Goal: Task Accomplishment & Management: Use online tool/utility

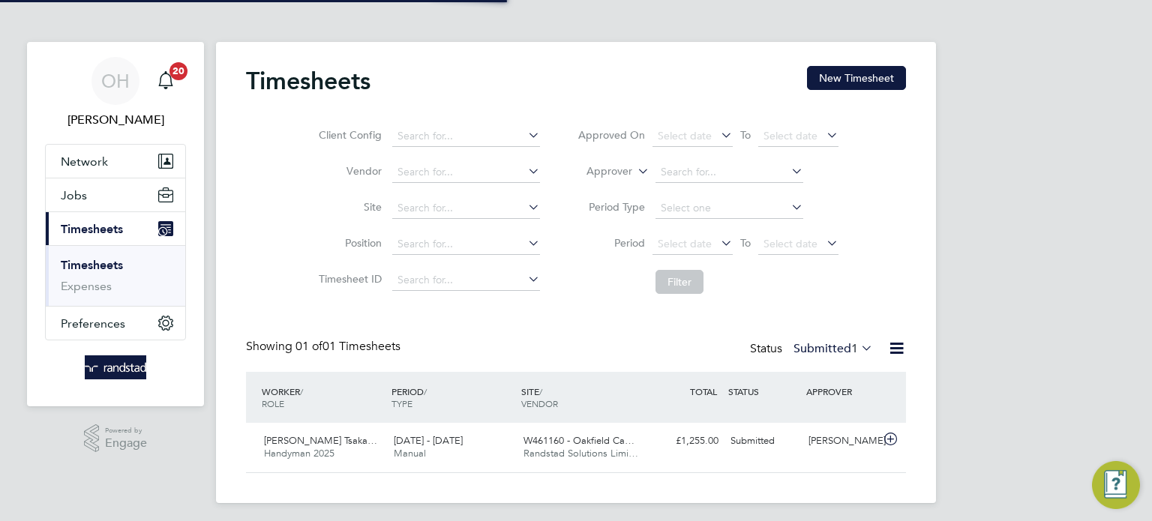
scroll to position [38, 131]
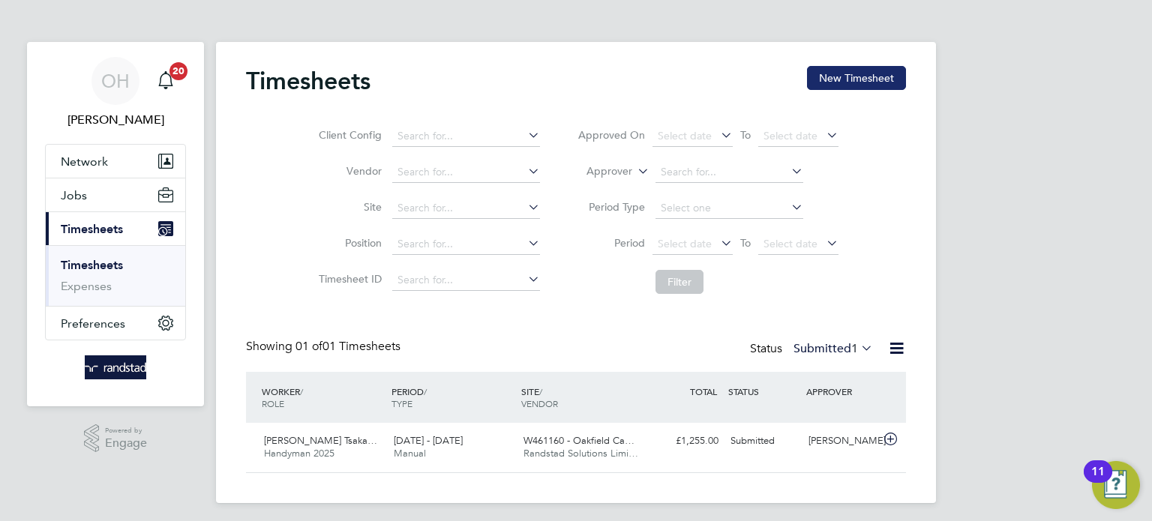
click at [839, 86] on button "New Timesheet" at bounding box center [856, 78] width 99 height 24
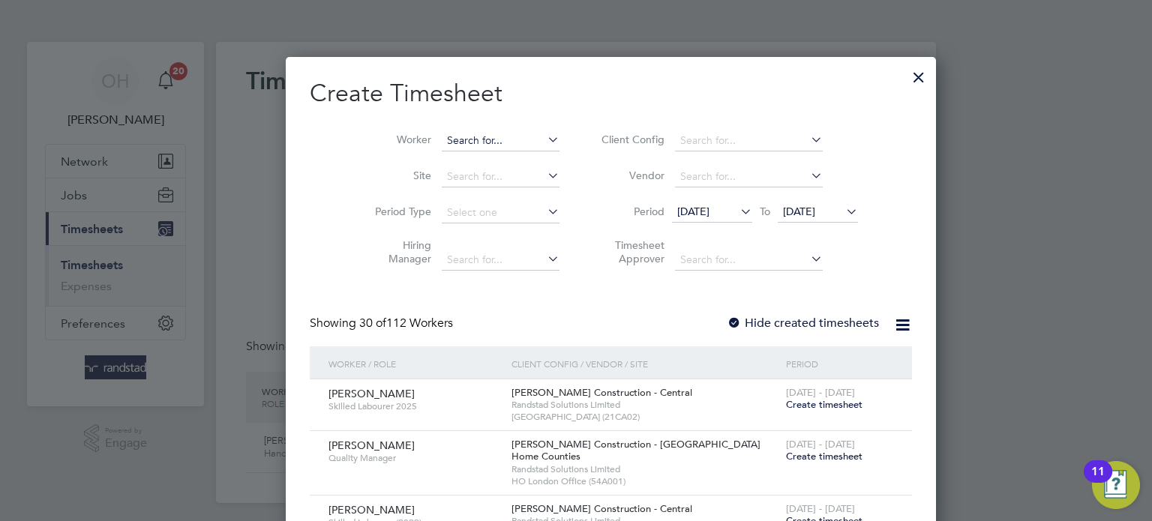
scroll to position [8, 8]
click at [468, 131] on input at bounding box center [501, 141] width 118 height 21
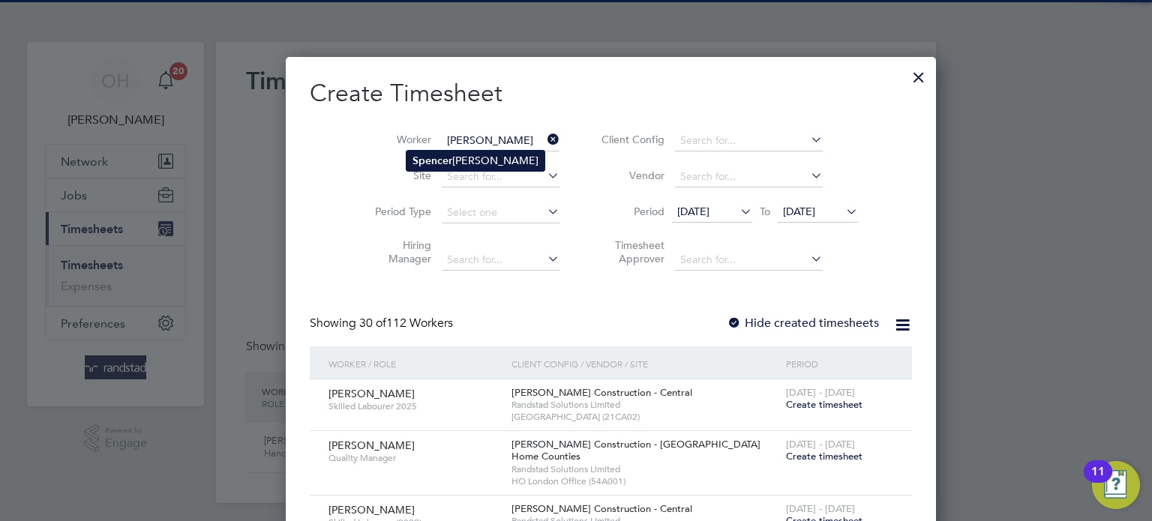
click at [440, 161] on b "S pe ncer" at bounding box center [433, 161] width 40 height 13
type input "[PERSON_NAME]"
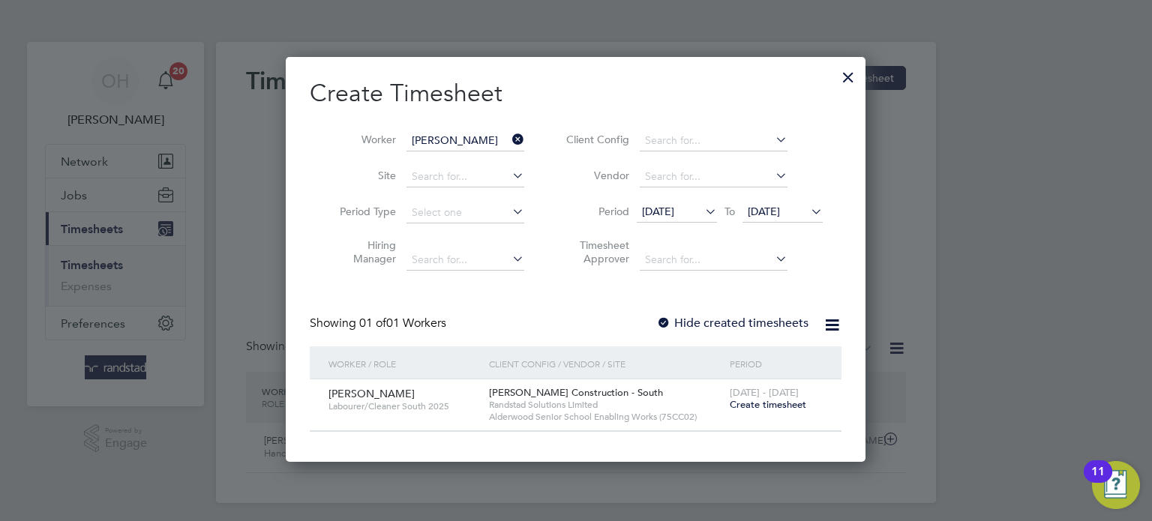
scroll to position [404, 581]
click at [745, 329] on label "Hide created timesheets" at bounding box center [732, 323] width 152 height 15
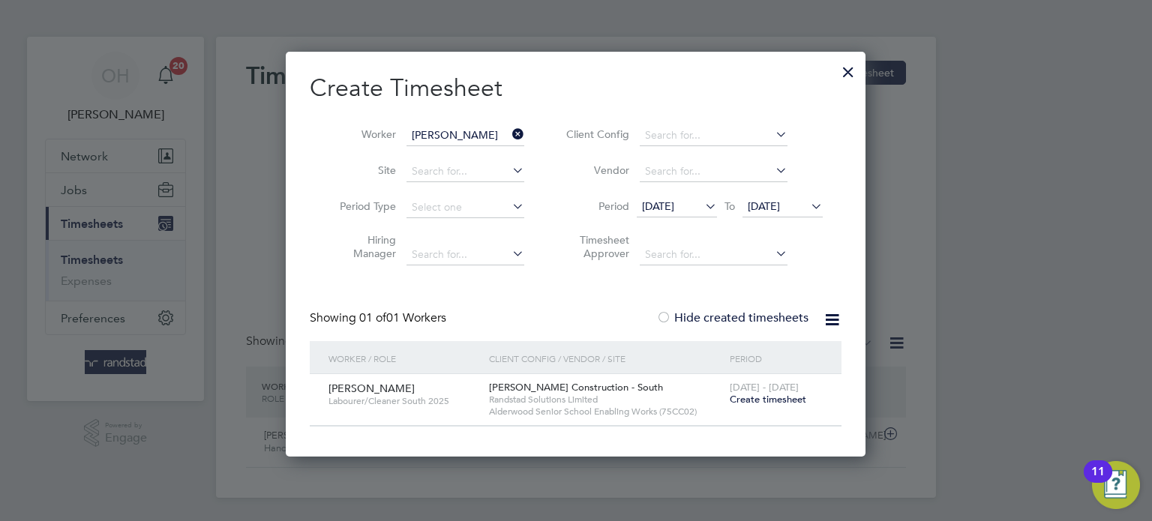
click at [808, 208] on icon at bounding box center [808, 206] width 0 height 21
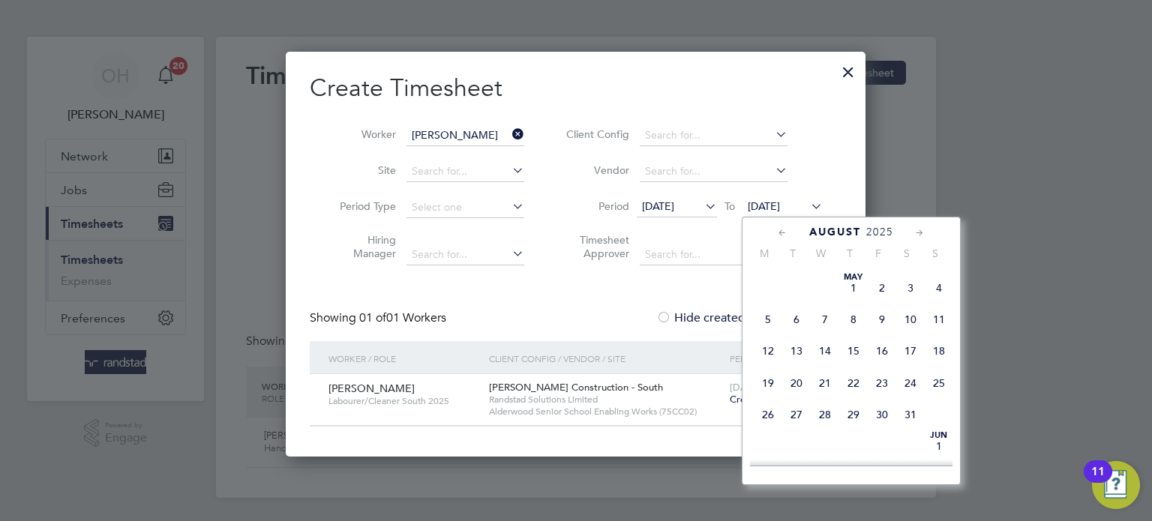
scroll to position [566, 0]
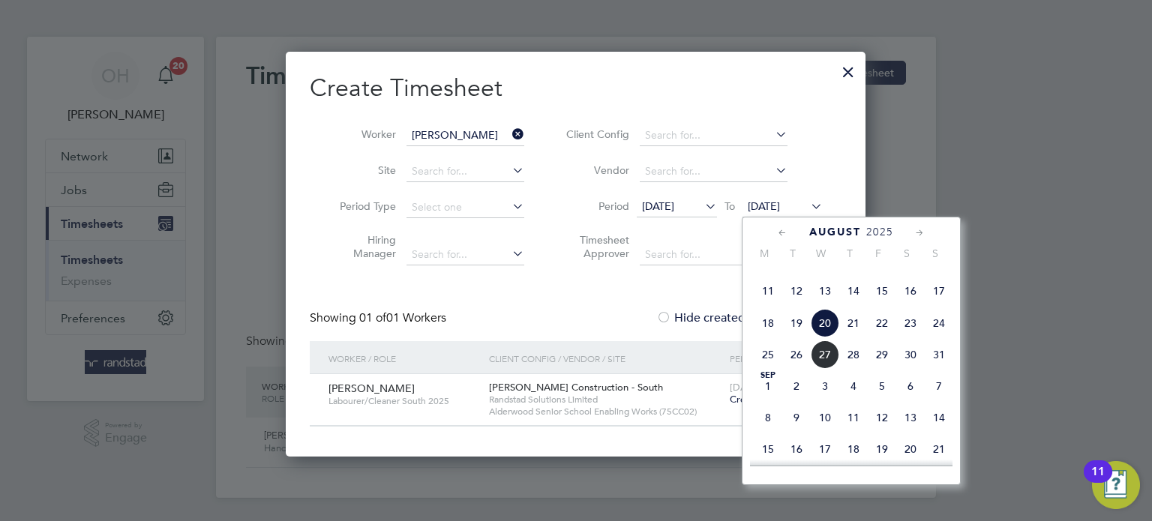
click at [935, 338] on span "24" at bounding box center [939, 323] width 29 height 29
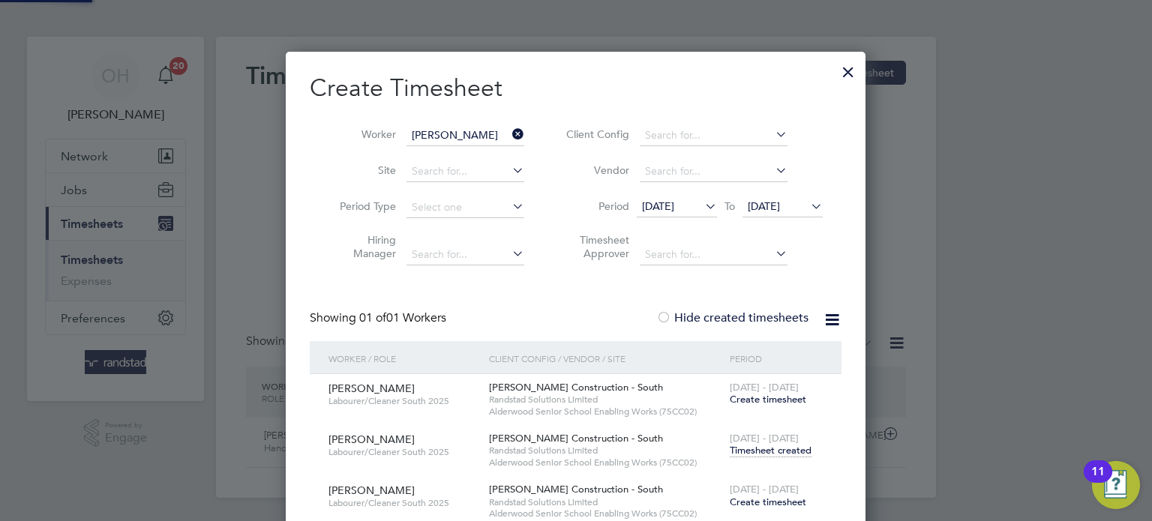
scroll to position [506, 581]
click at [748, 455] on span "Timesheet created" at bounding box center [771, 451] width 82 height 14
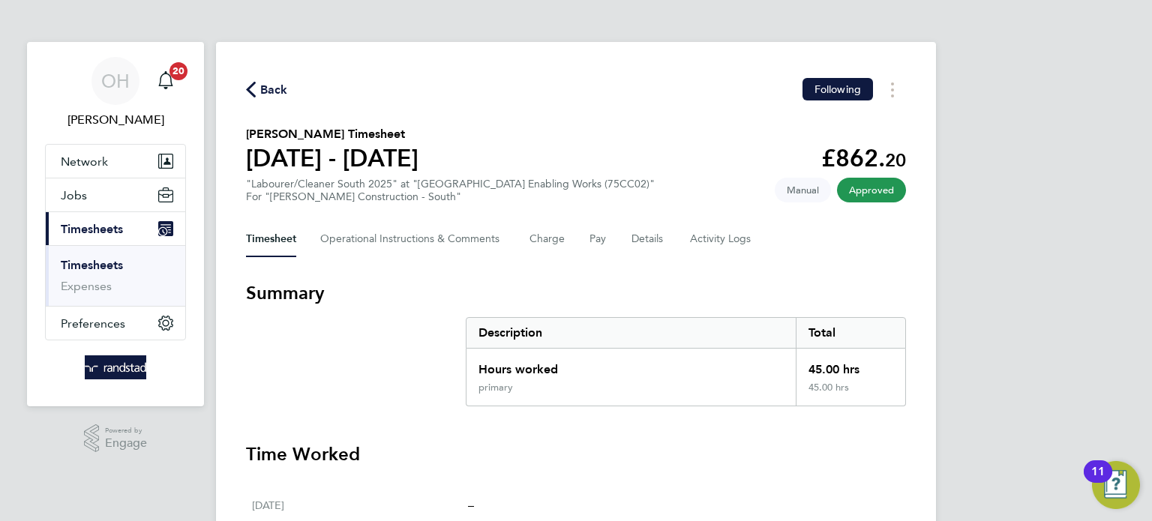
click at [272, 92] on span "Back" at bounding box center [274, 90] width 28 height 18
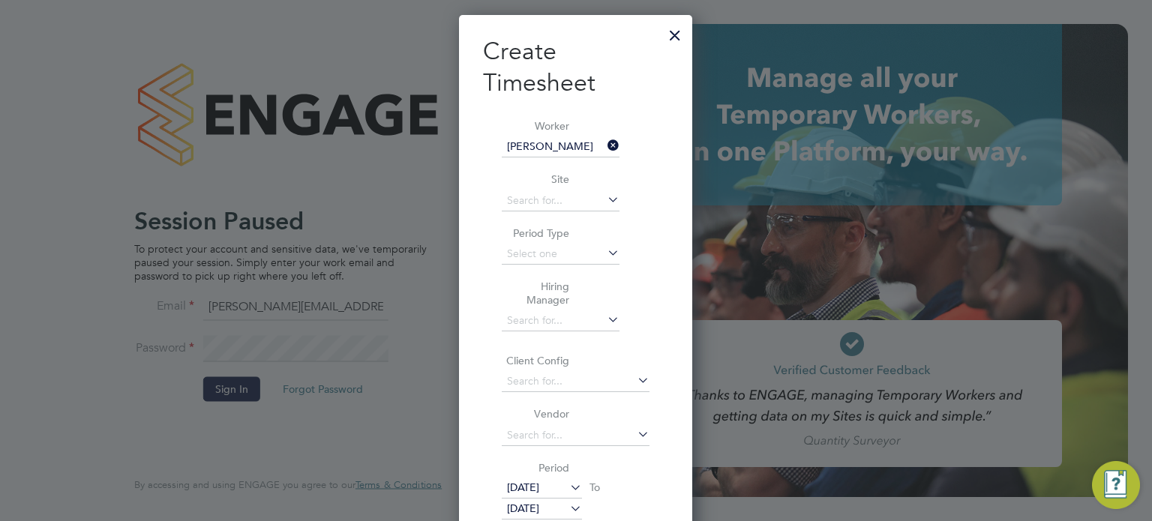
scroll to position [1401, 234]
